Goal: Find specific page/section: Find specific page/section

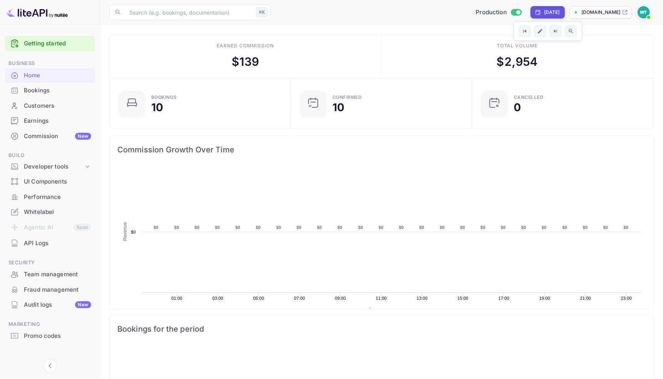
click at [544, 11] on div "[DATE]" at bounding box center [552, 12] width 16 height 7
select select "9"
select select "2025"
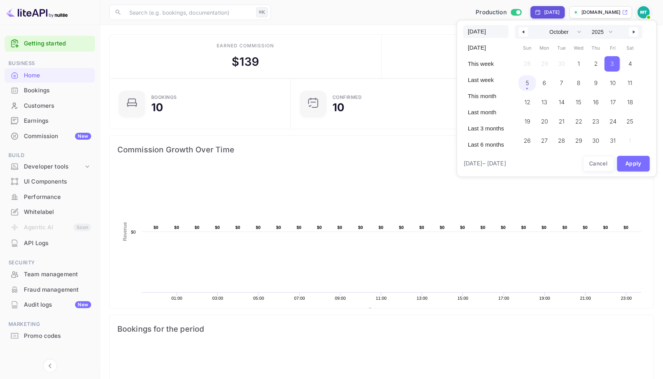
click at [482, 29] on span "[DATE]" at bounding box center [485, 31] width 45 height 13
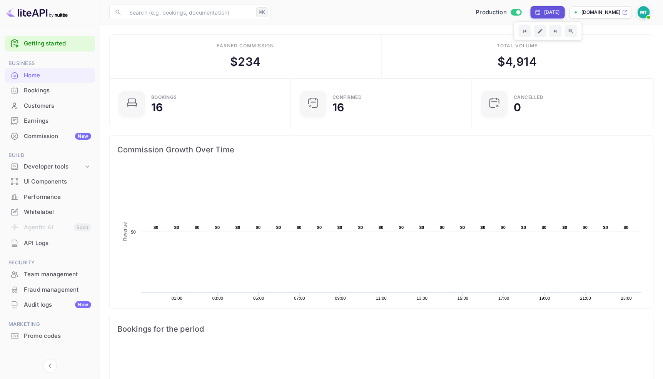
click at [535, 9] on icon at bounding box center [538, 12] width 6 height 6
select select "9"
select select "2025"
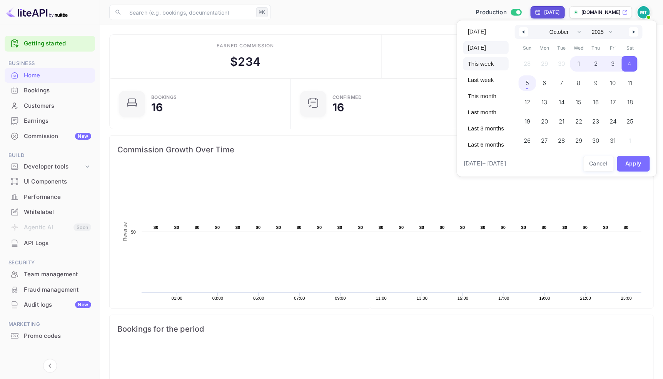
click at [480, 67] on span "This week" at bounding box center [485, 63] width 45 height 13
select select "8"
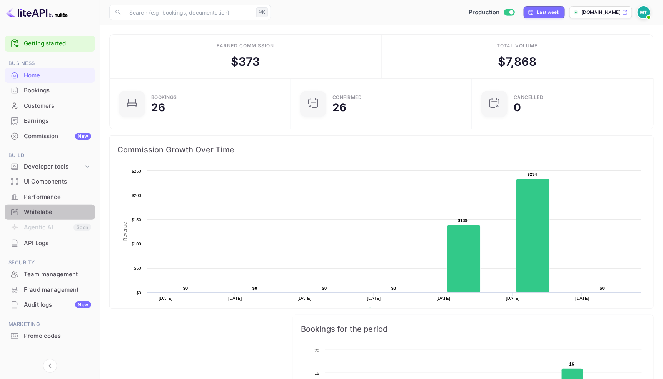
click at [38, 211] on div "Whitelabel" at bounding box center [57, 212] width 67 height 9
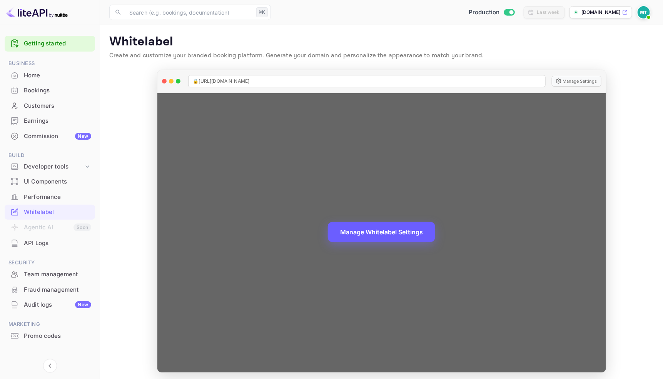
click at [377, 235] on button "Manage Whitelabel Settings" at bounding box center [381, 232] width 107 height 20
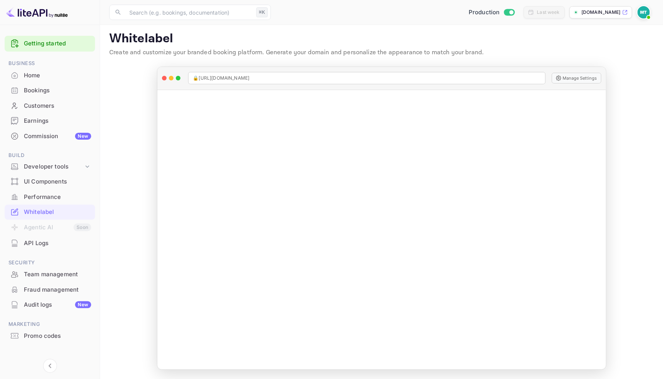
scroll to position [2, 0]
click at [40, 89] on div "Bookings" at bounding box center [57, 90] width 67 height 9
